Goal: Information Seeking & Learning: Learn about a topic

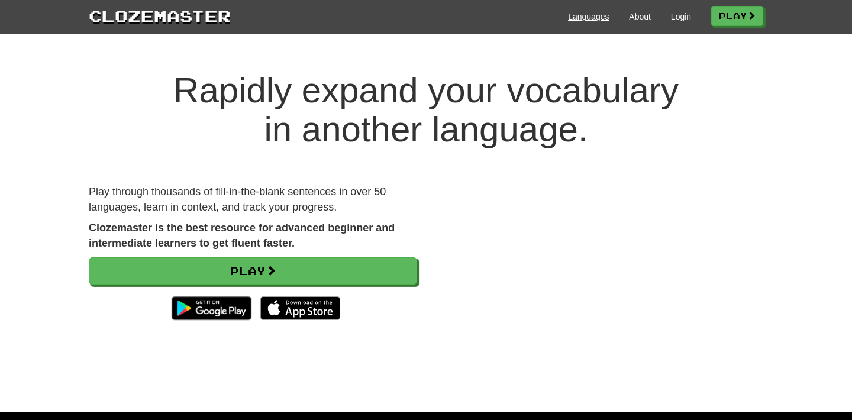
click at [591, 15] on link "Languages" at bounding box center [588, 17] width 41 height 12
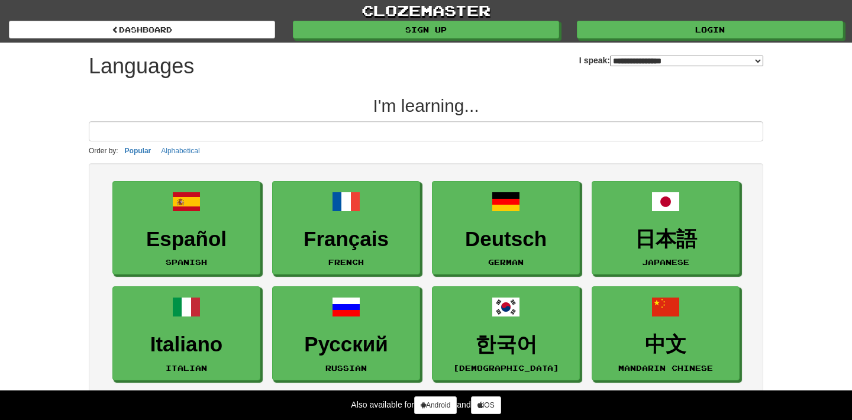
select select "*******"
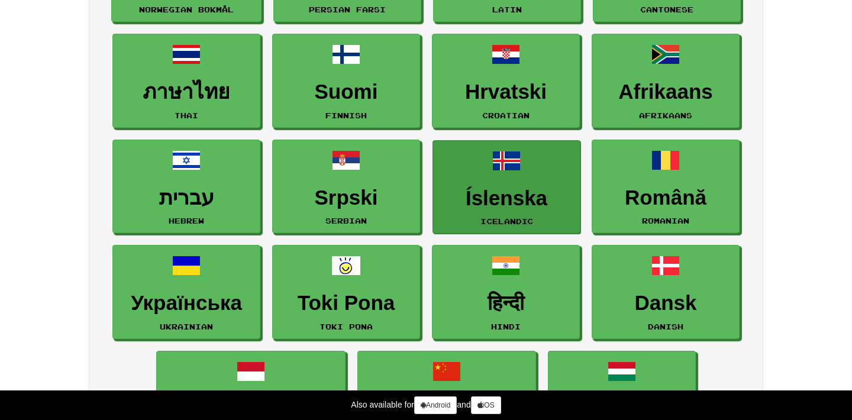
scroll to position [682, 0]
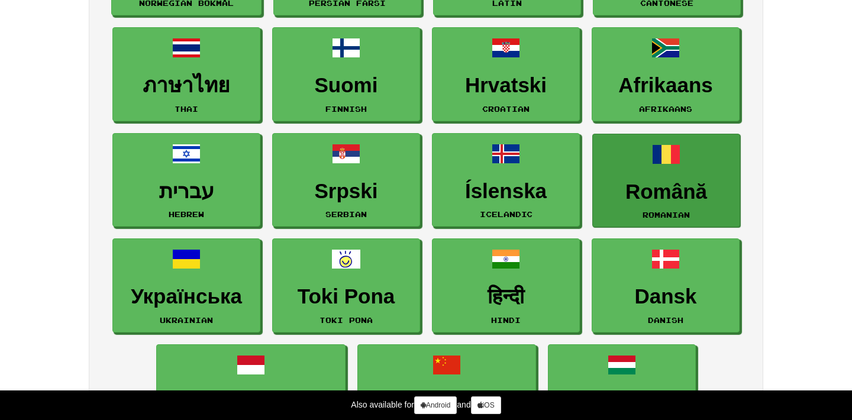
click at [676, 153] on span at bounding box center [666, 154] width 28 height 28
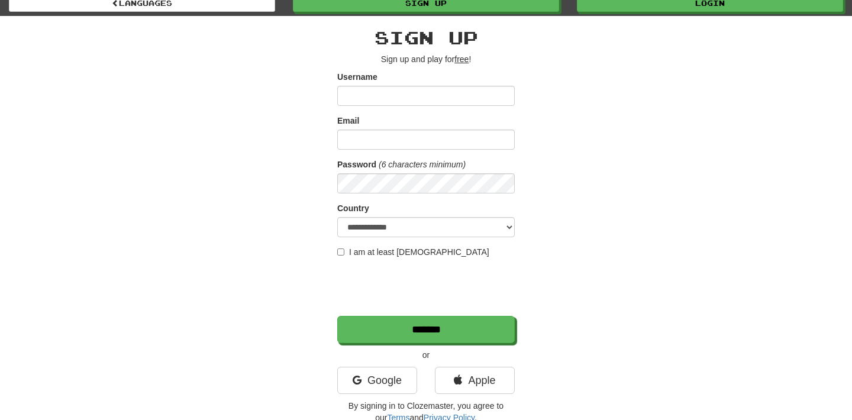
scroll to position [30, 0]
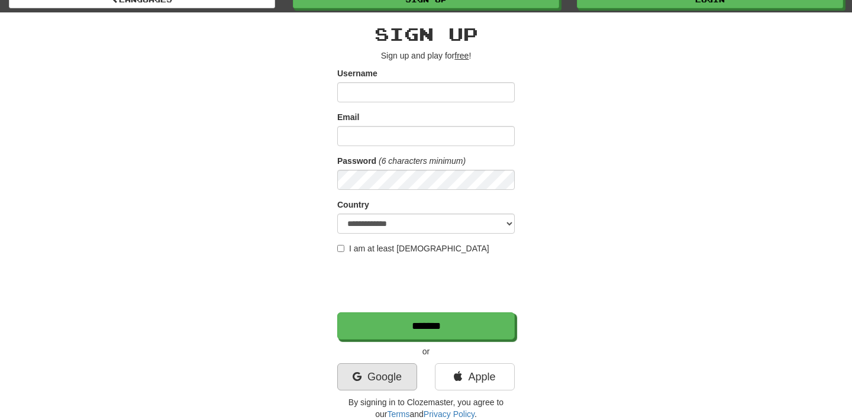
click at [392, 374] on link "Google" at bounding box center [377, 376] width 80 height 27
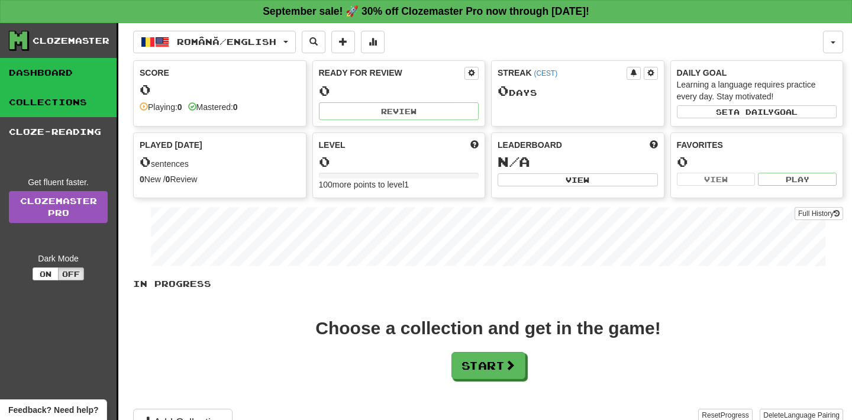
click at [63, 103] on link "Collections" at bounding box center [58, 103] width 117 height 30
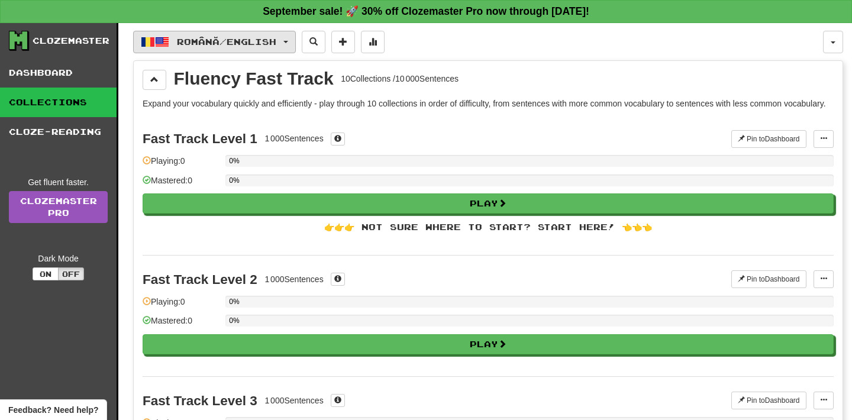
click at [288, 40] on button "Română / English" at bounding box center [214, 42] width 163 height 22
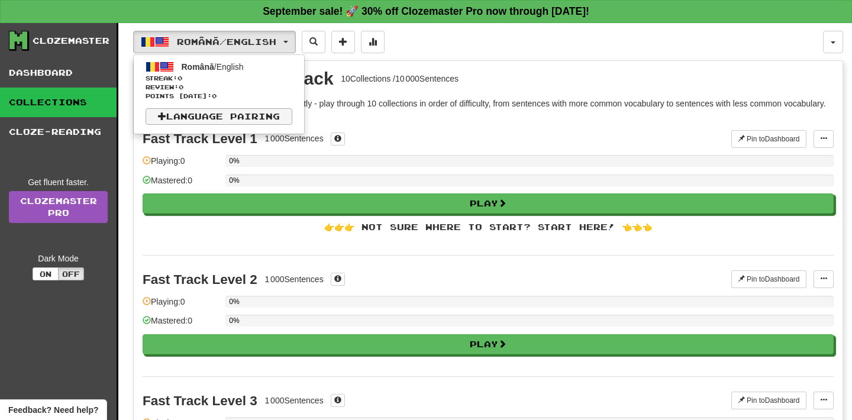
click at [249, 120] on link "Language Pairing" at bounding box center [219, 116] width 147 height 17
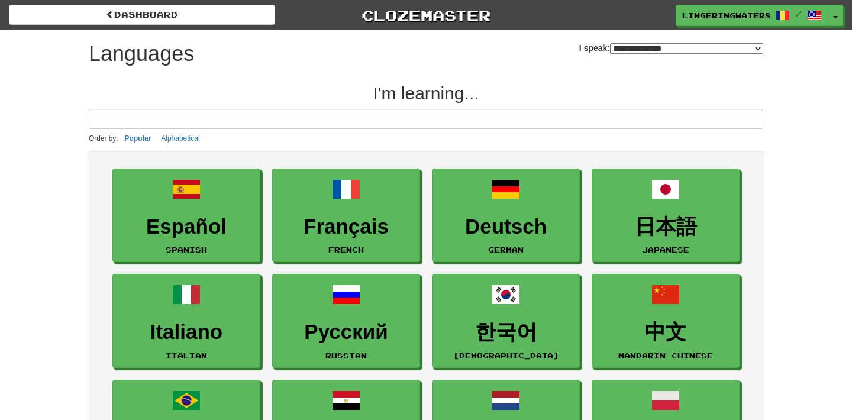
select select "*******"
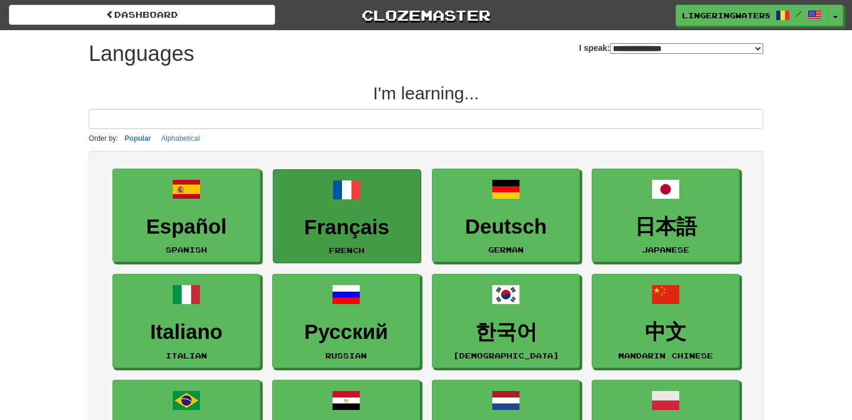
click at [317, 220] on h3 "Français" at bounding box center [346, 227] width 135 height 23
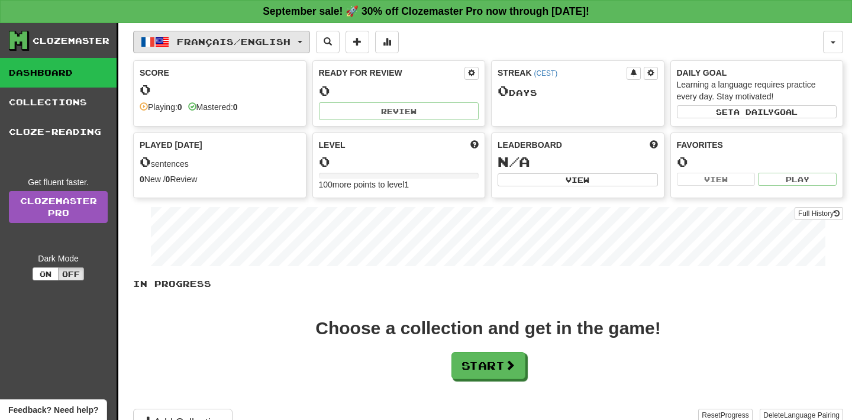
click at [302, 41] on button "Français / English" at bounding box center [221, 42] width 177 height 22
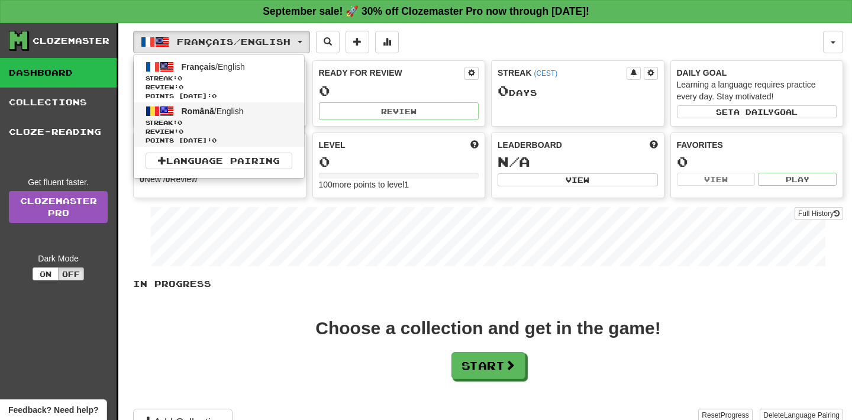
click at [244, 109] on span "Română / English" at bounding box center [213, 110] width 62 height 9
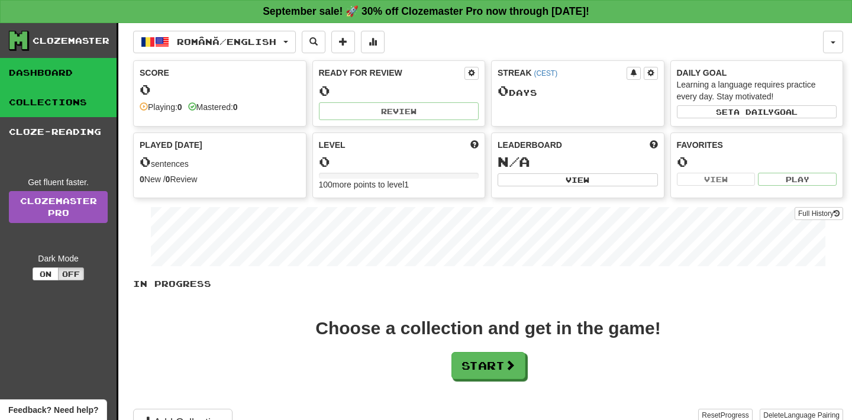
click at [77, 104] on link "Collections" at bounding box center [58, 103] width 117 height 30
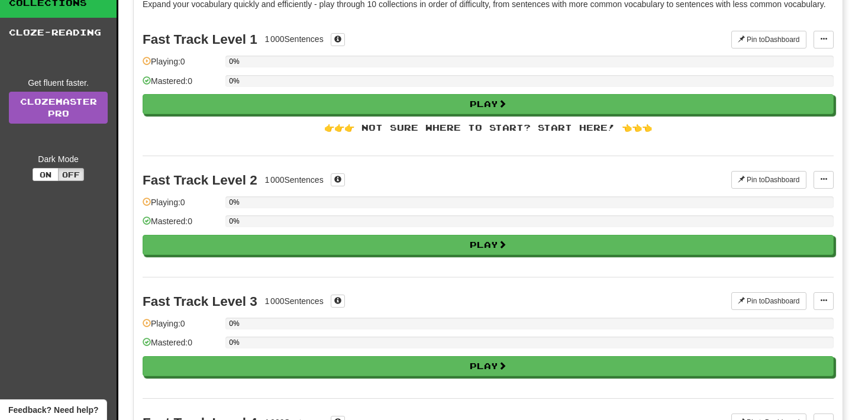
scroll to position [65, 0]
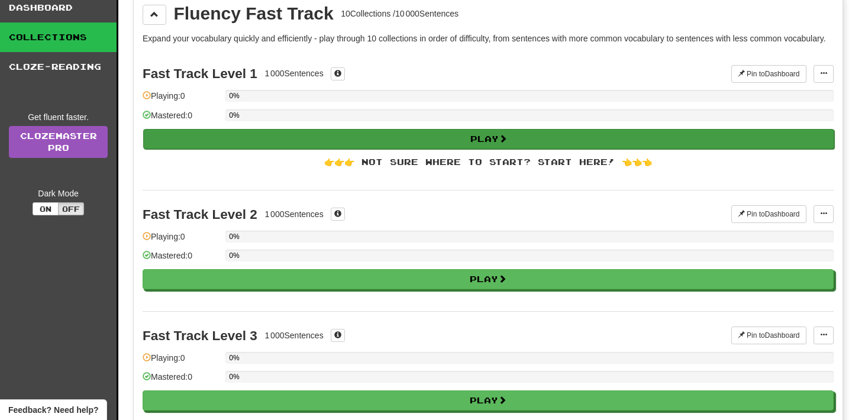
click at [501, 149] on button "Play" at bounding box center [488, 139] width 691 height 20
select select "**"
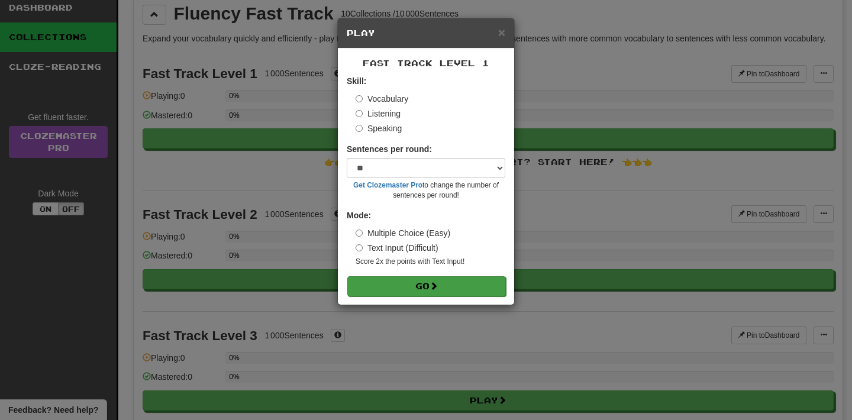
click at [450, 285] on button "Go" at bounding box center [426, 286] width 159 height 20
click at [503, 35] on span "×" at bounding box center [501, 32] width 7 height 14
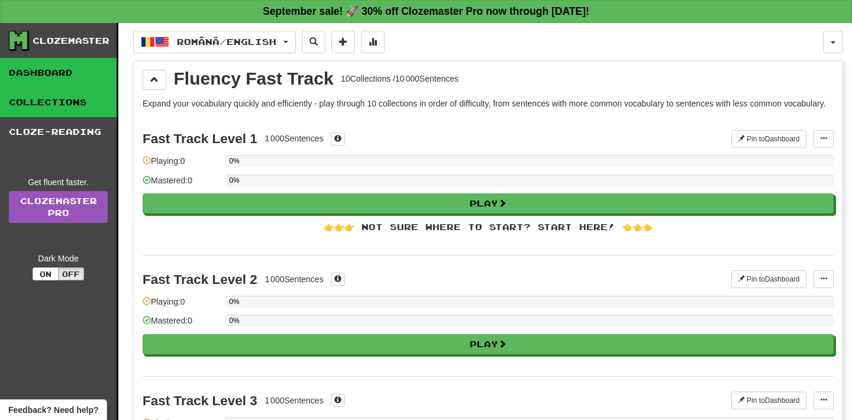
scroll to position [0, 0]
click at [56, 69] on link "Dashboard" at bounding box center [58, 73] width 117 height 30
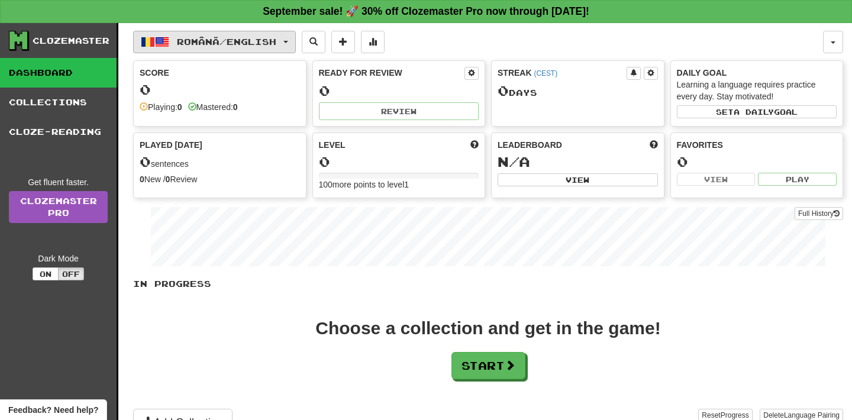
click at [290, 44] on button "Română / English" at bounding box center [214, 42] width 163 height 22
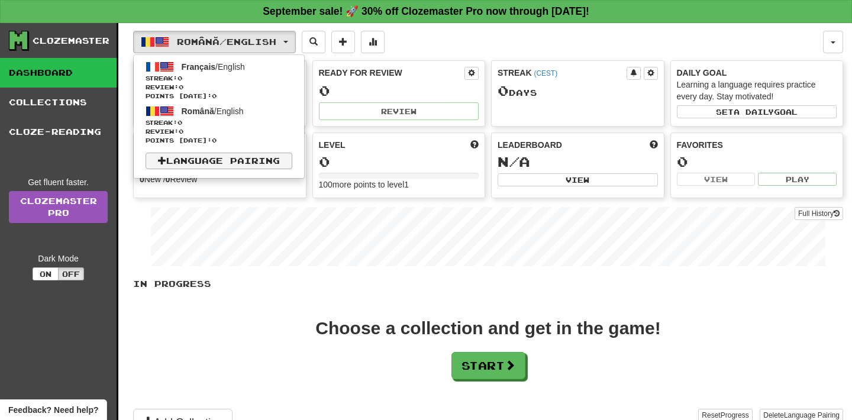
click at [231, 163] on link "Language Pairing" at bounding box center [219, 161] width 147 height 17
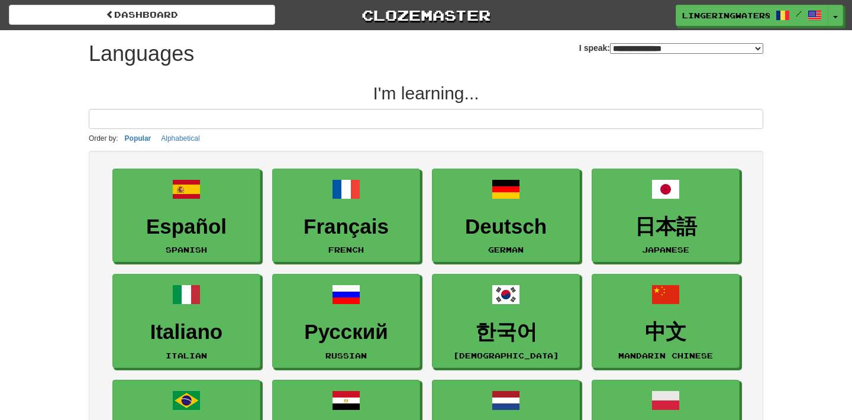
select select "*******"
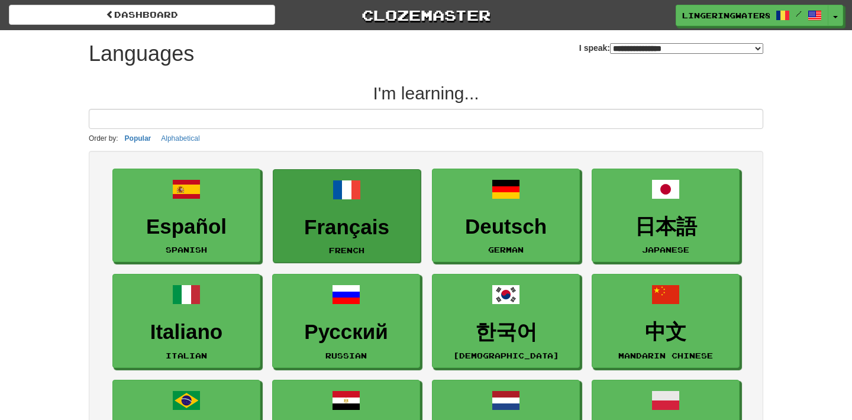
click at [329, 207] on link "Français French" at bounding box center [347, 216] width 148 height 94
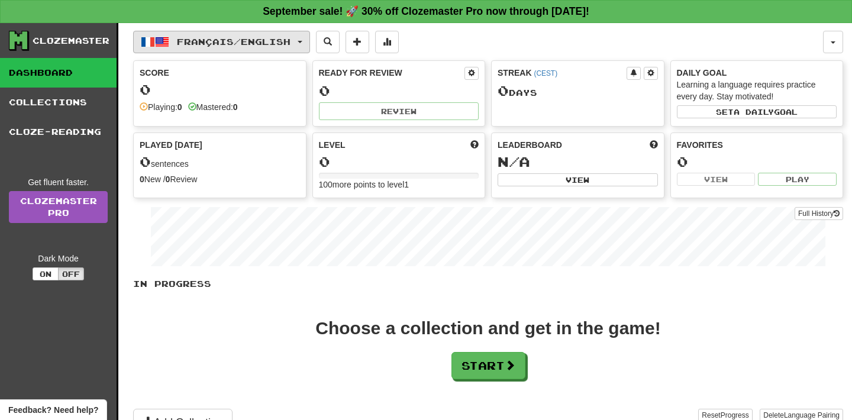
click at [302, 42] on span "button" at bounding box center [300, 42] width 5 height 2
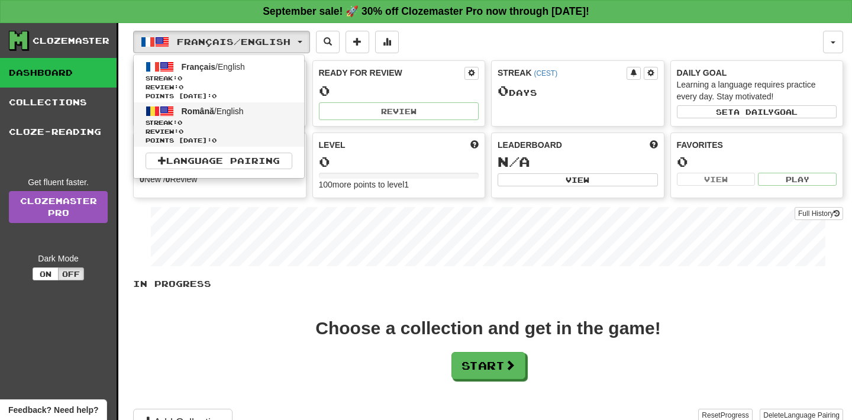
click at [260, 110] on link "Română / English Streak: 0 Review: 0 Points today: 0" at bounding box center [219, 124] width 170 height 44
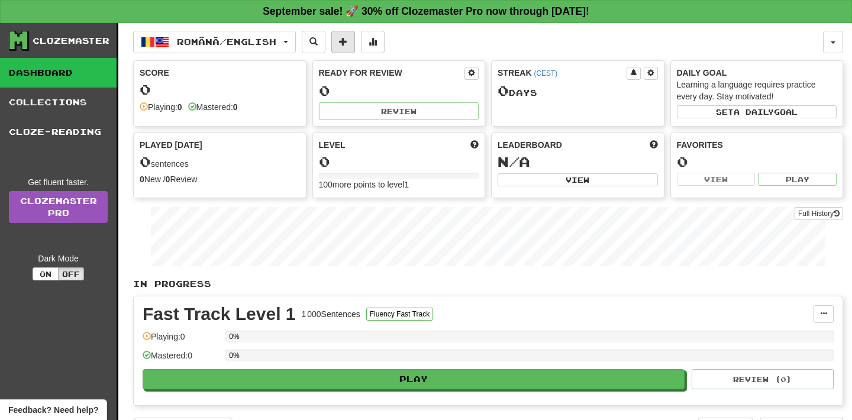
click at [347, 39] on span at bounding box center [343, 41] width 8 height 8
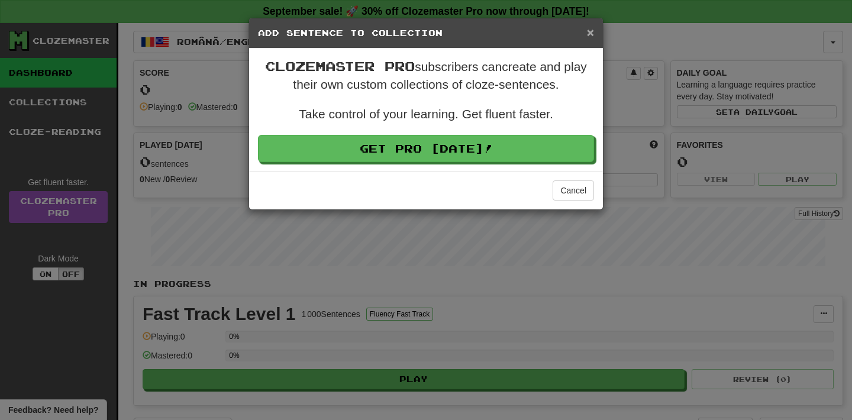
click at [587, 34] on span "×" at bounding box center [590, 32] width 7 height 14
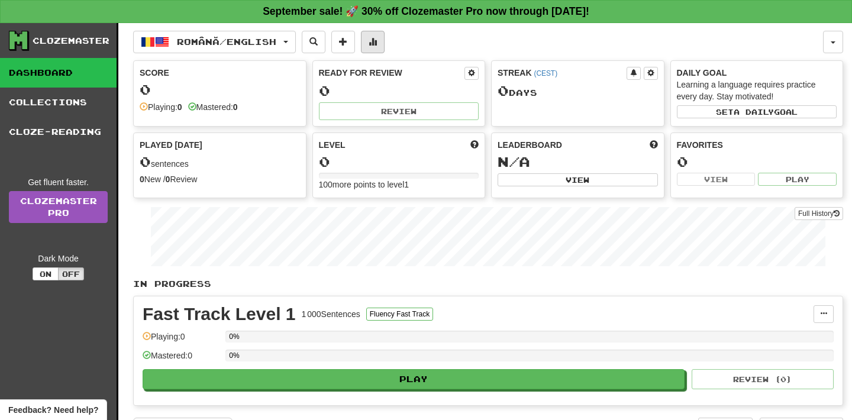
click at [377, 40] on span at bounding box center [373, 41] width 8 height 8
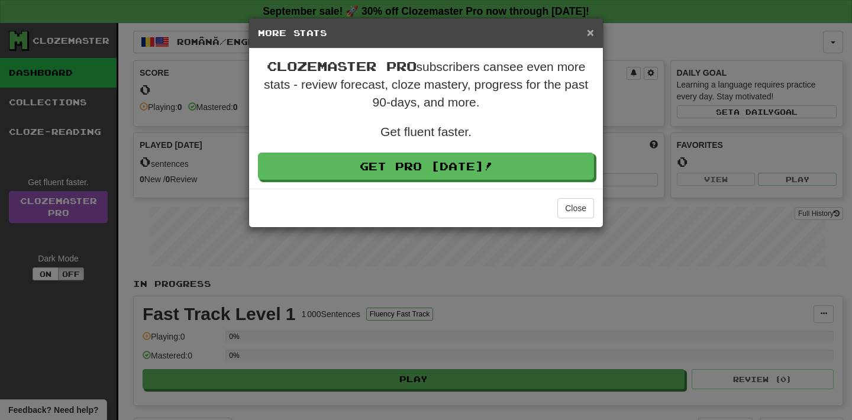
click at [592, 25] on span "×" at bounding box center [590, 32] width 7 height 14
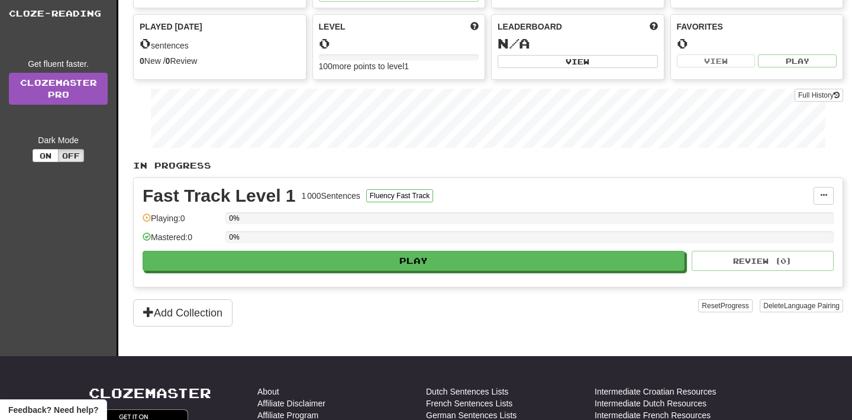
scroll to position [124, 0]
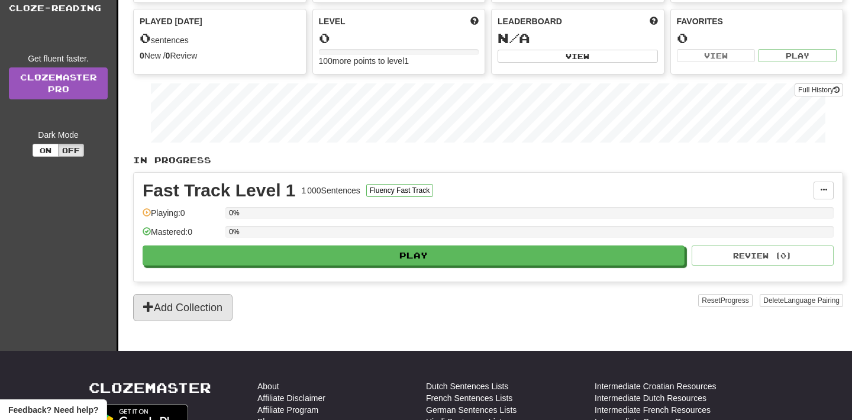
click at [199, 311] on button "Add Collection" at bounding box center [182, 307] width 99 height 27
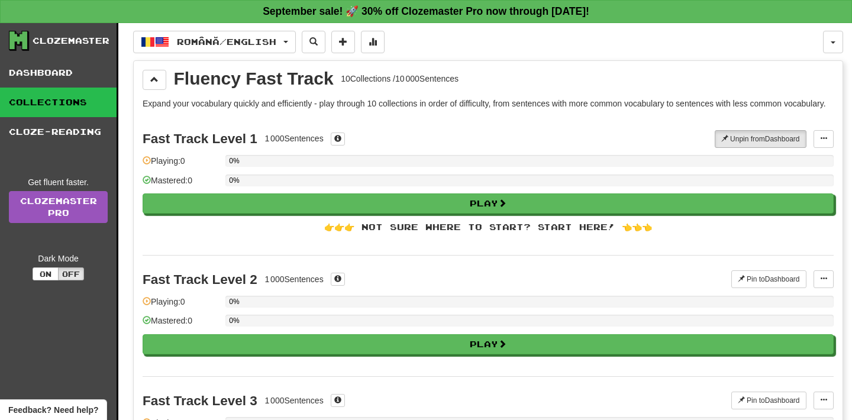
scroll to position [0, 0]
click at [838, 41] on button "button" at bounding box center [833, 42] width 20 height 22
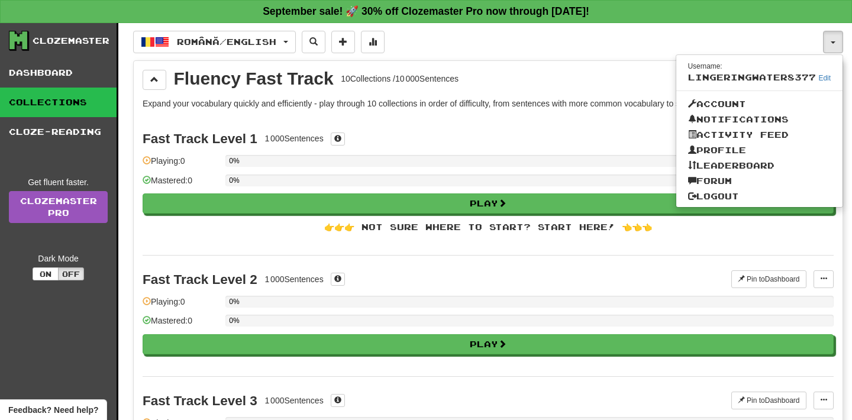
click at [635, 42] on div "Română / English Français / English Streak: 0 Review: 0 Points today: 0 Română …" at bounding box center [478, 42] width 690 height 22
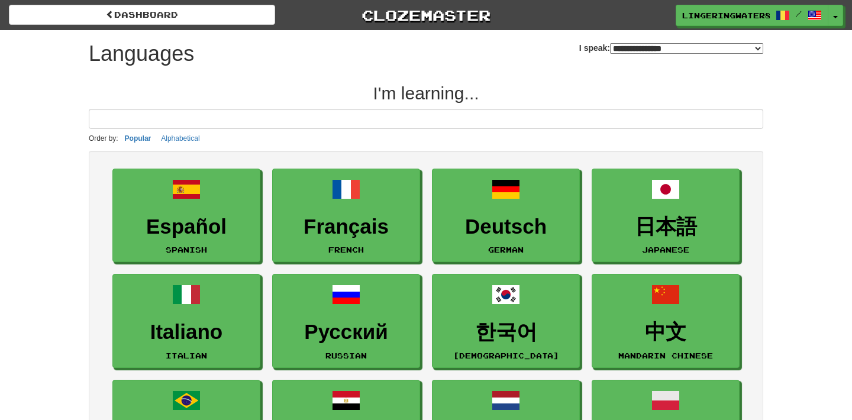
select select "*******"
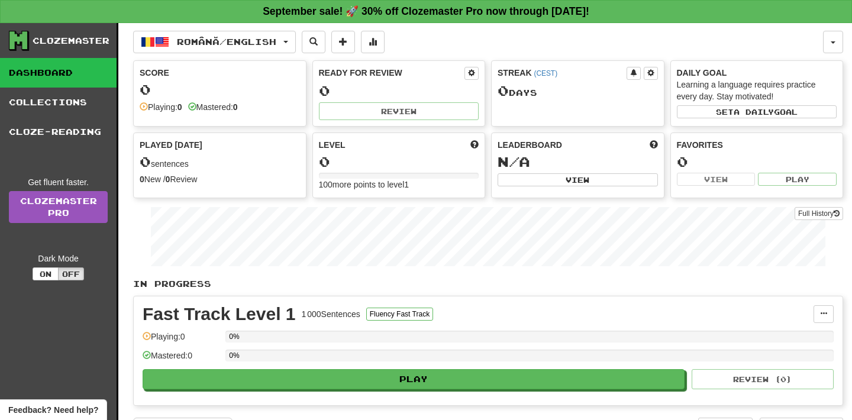
click at [83, 68] on link "Dashboard" at bounding box center [58, 73] width 117 height 30
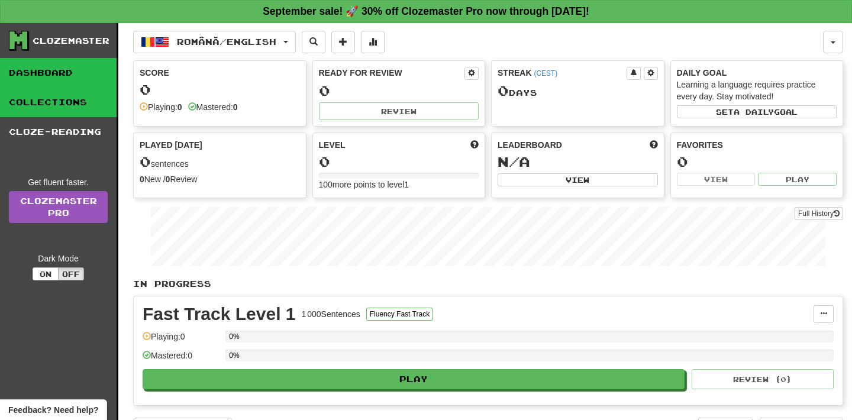
click at [59, 102] on link "Collections" at bounding box center [58, 103] width 117 height 30
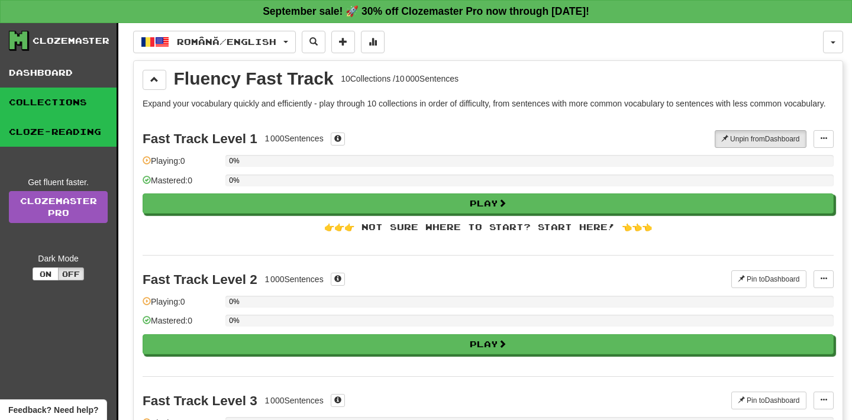
click at [66, 135] on link "Cloze-Reading" at bounding box center [58, 132] width 117 height 30
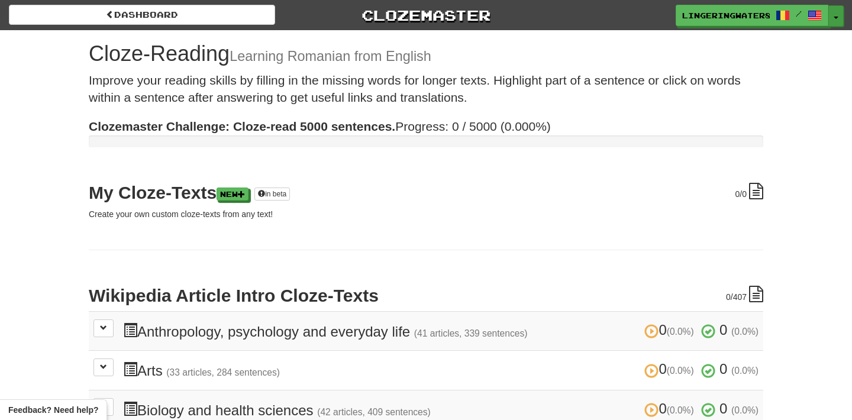
click at [832, 15] on button "Toggle Dropdown" at bounding box center [835, 15] width 15 height 21
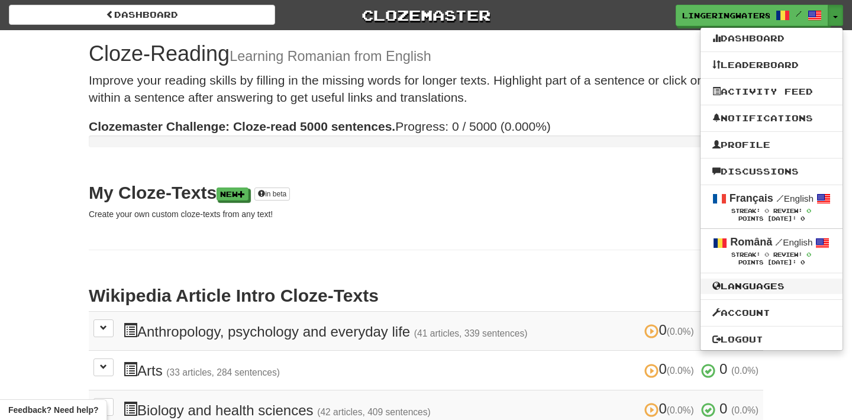
click at [791, 282] on link "Languages" at bounding box center [771, 286] width 142 height 15
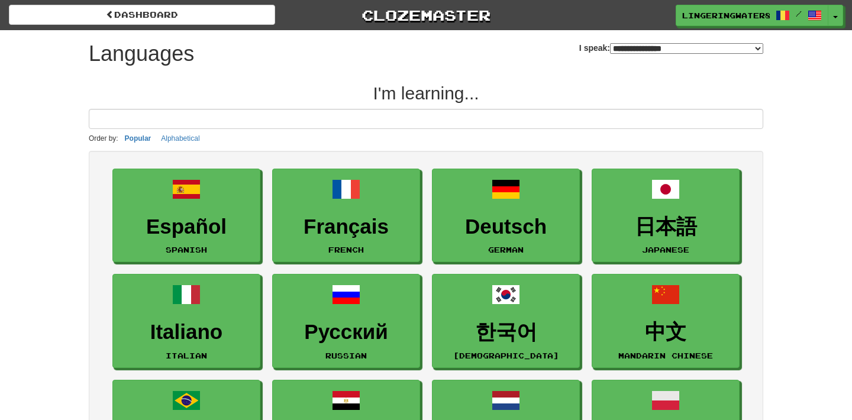
select select "********"
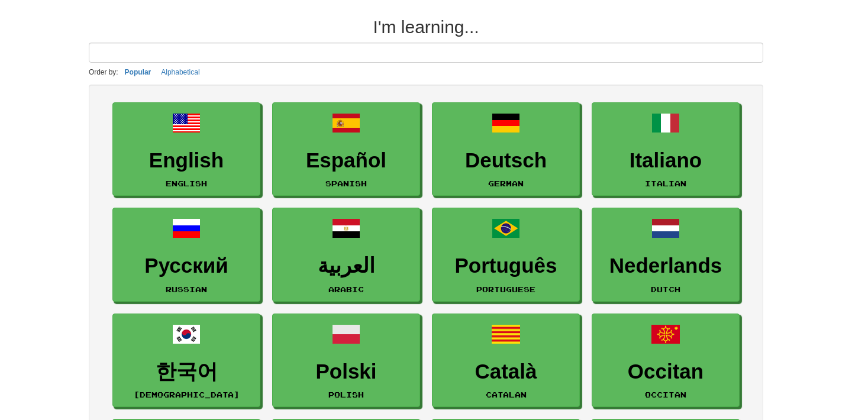
scroll to position [46, 0]
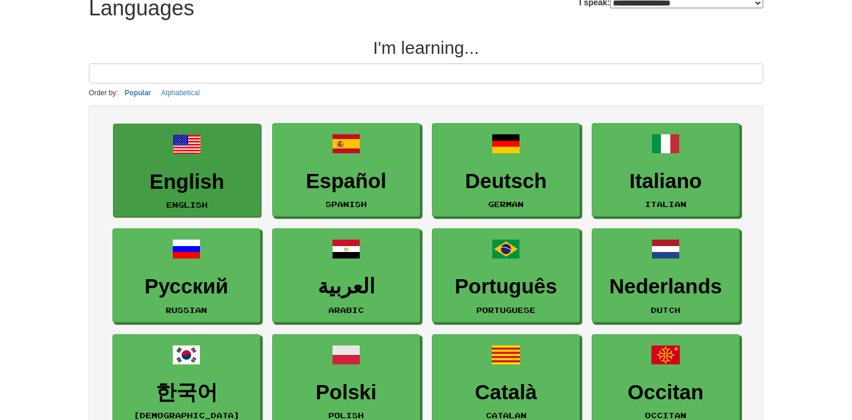
click at [193, 181] on h3 "English" at bounding box center [187, 181] width 135 height 23
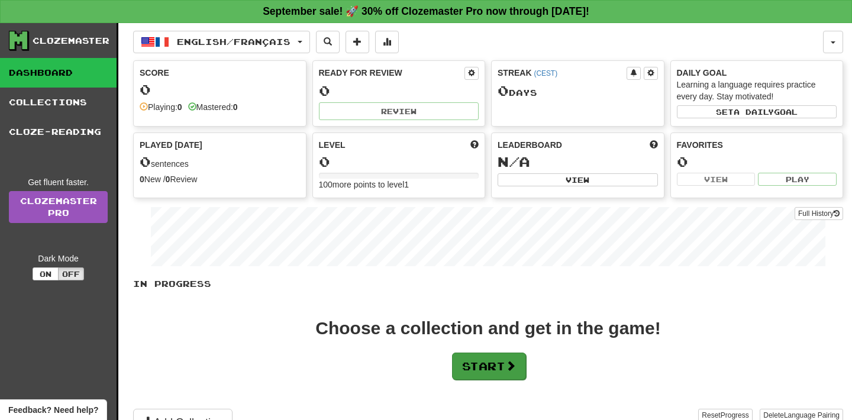
click at [487, 372] on button "Start" at bounding box center [489, 366] width 74 height 27
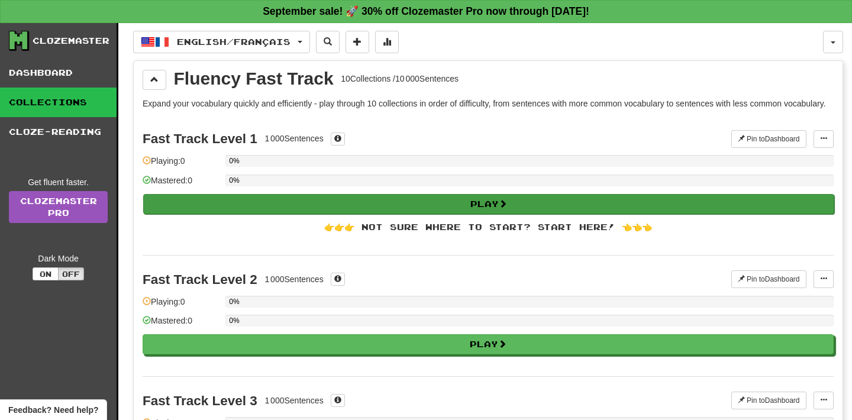
click at [502, 208] on span at bounding box center [503, 203] width 8 height 8
select select "**"
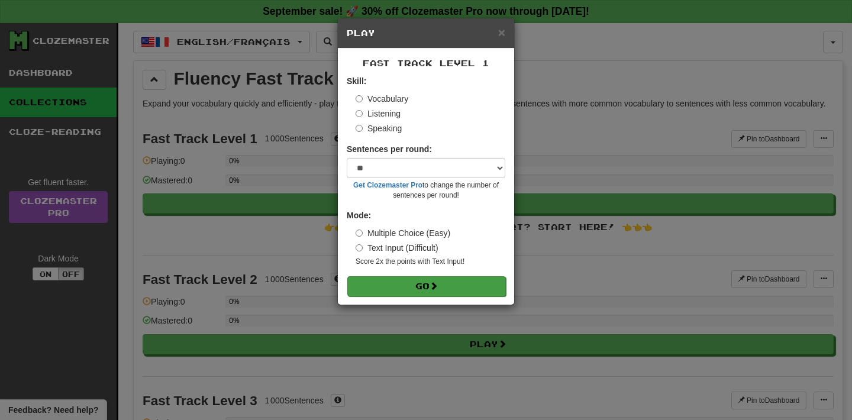
click at [438, 282] on span at bounding box center [434, 286] width 8 height 8
click at [501, 33] on span "×" at bounding box center [501, 32] width 7 height 14
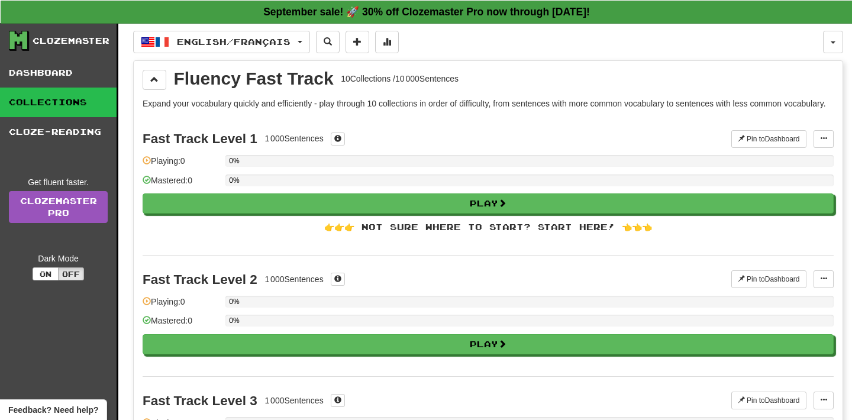
click at [833, 44] on button "button" at bounding box center [833, 42] width 20 height 22
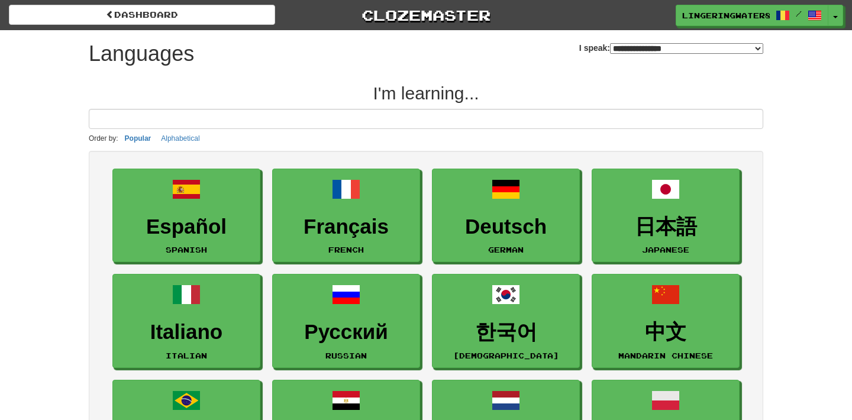
select select "*******"
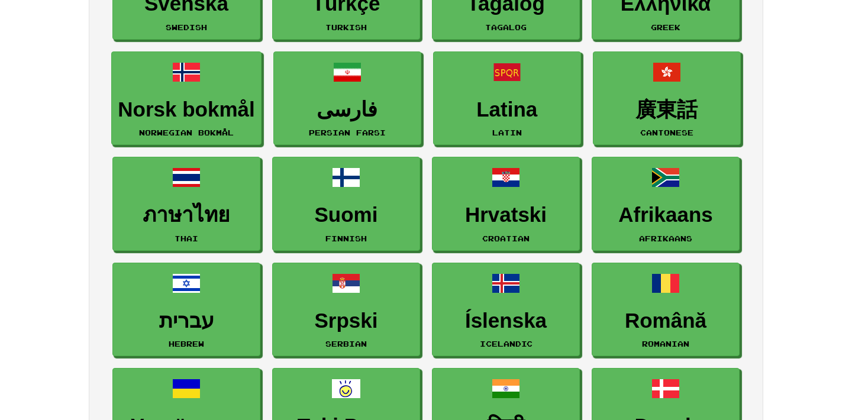
scroll to position [600, 0]
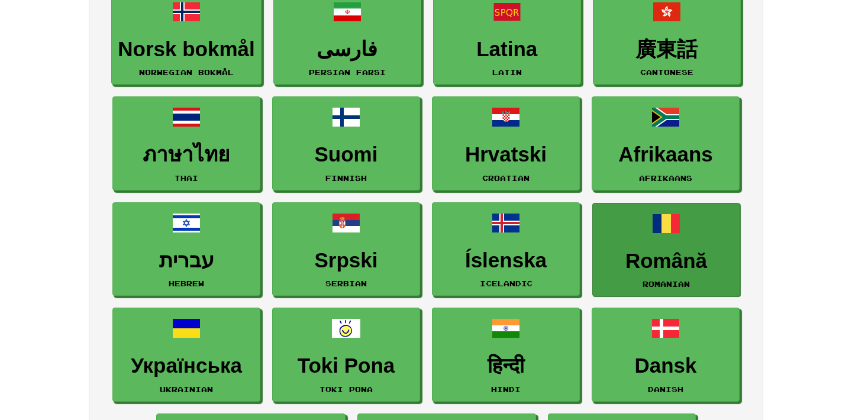
click at [647, 251] on h3 "Română" at bounding box center [666, 261] width 135 height 23
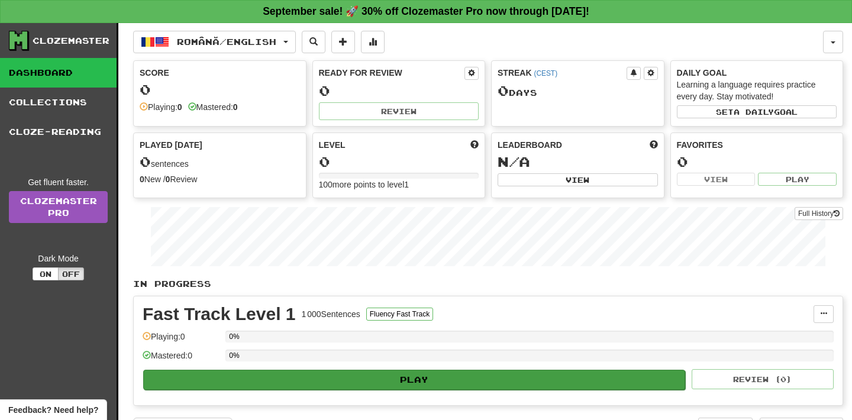
click at [429, 374] on button "Play" at bounding box center [414, 380] width 542 height 20
select select "**"
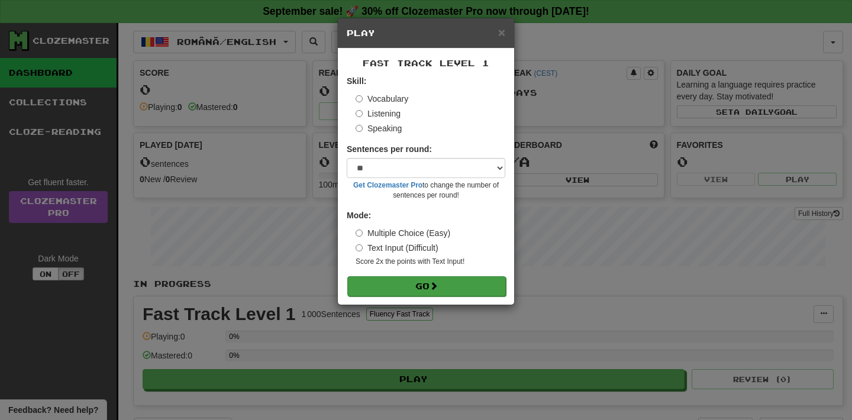
click at [435, 286] on span at bounding box center [434, 286] width 8 height 8
